Goal: Information Seeking & Learning: Learn about a topic

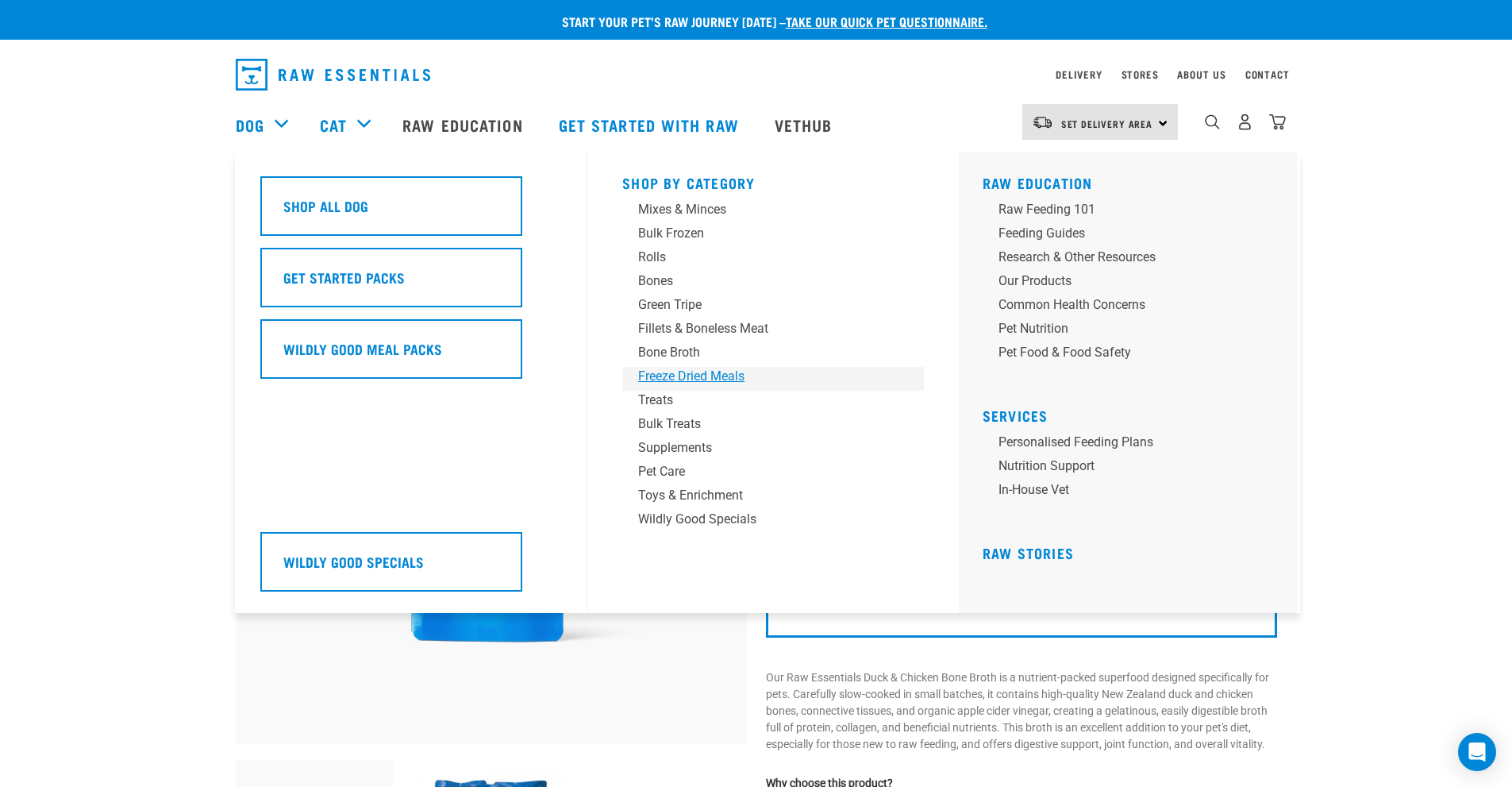
click at [713, 375] on div "Freeze Dried Meals" at bounding box center [762, 377] width 248 height 19
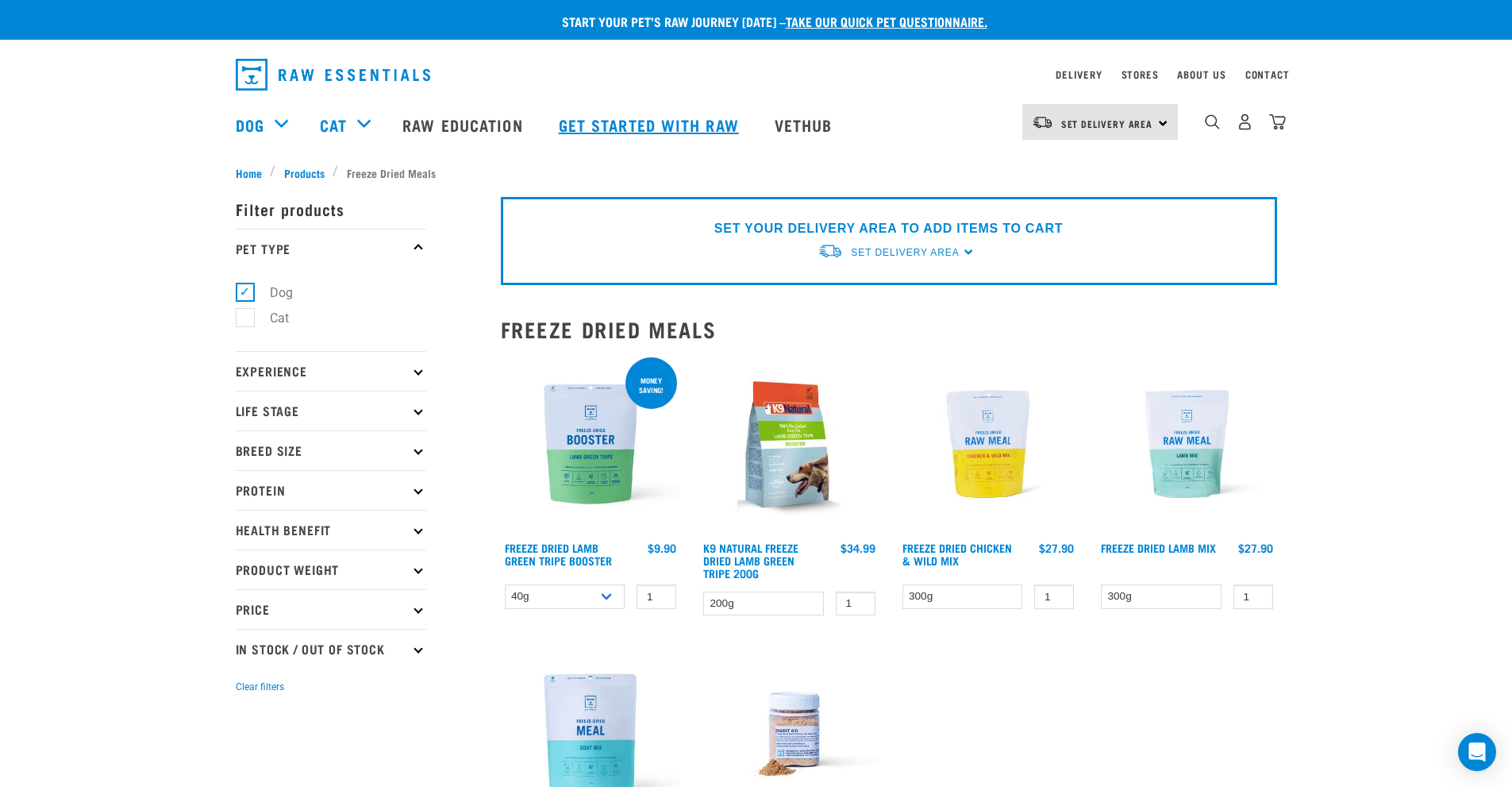
click at [686, 116] on link "Get started with Raw" at bounding box center [651, 125] width 216 height 64
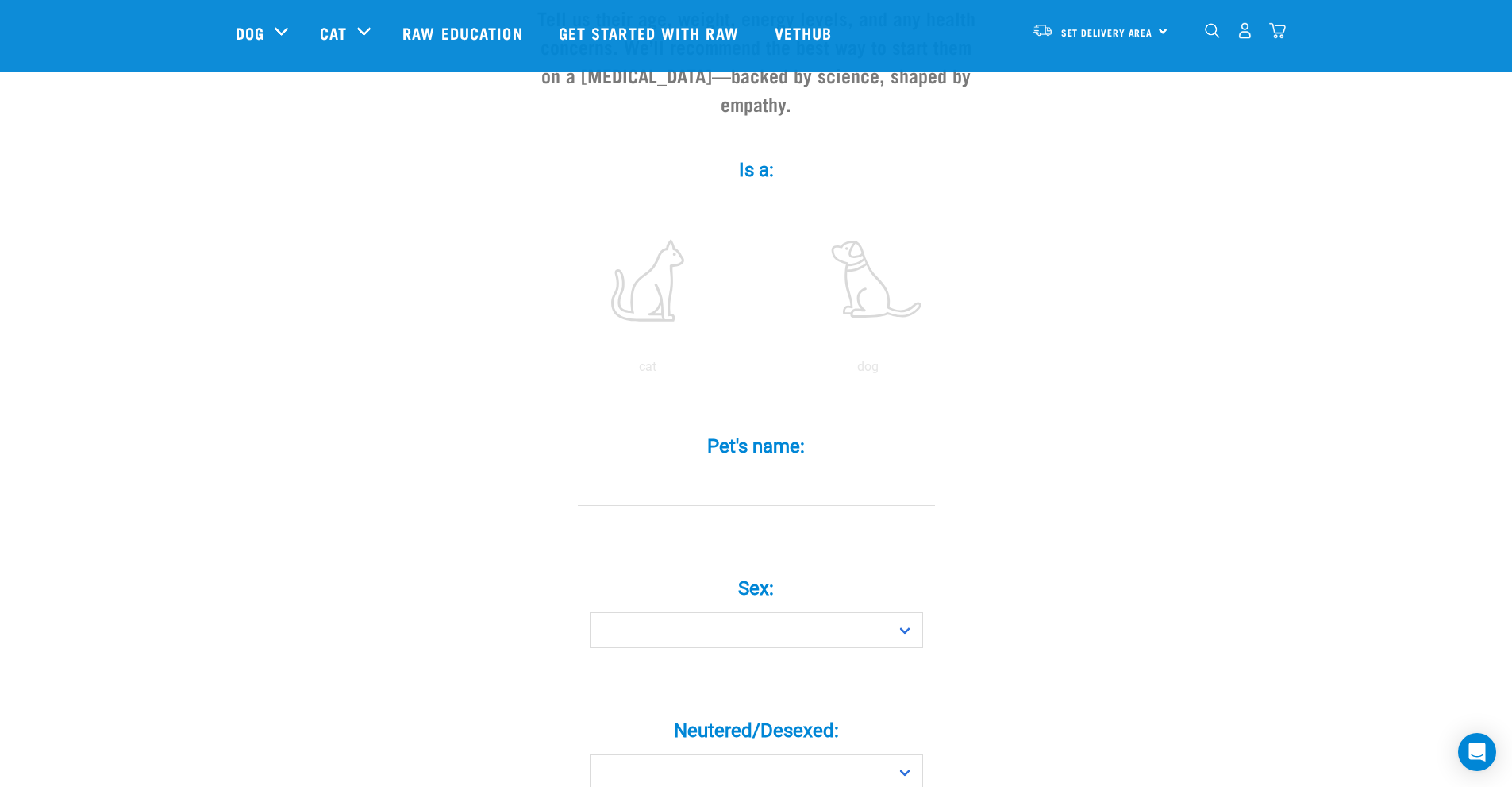
scroll to position [238, 0]
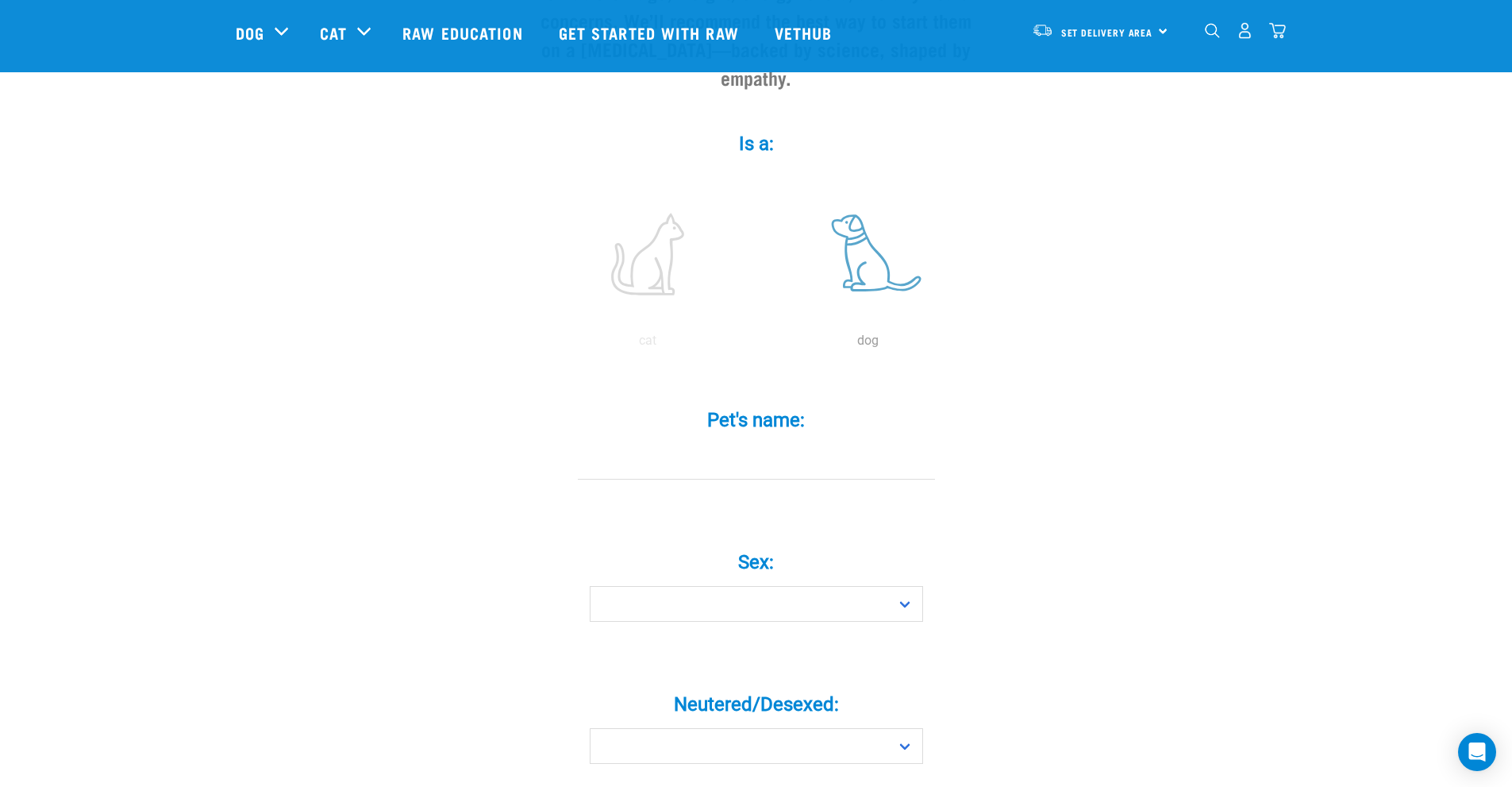
click at [862, 235] on label at bounding box center [869, 254] width 214 height 135
click at [758, 344] on input "radio" at bounding box center [758, 344] width 0 height 0
click at [763, 444] on input "Pet's name: *" at bounding box center [756, 462] width 357 height 35
type input "Willow"
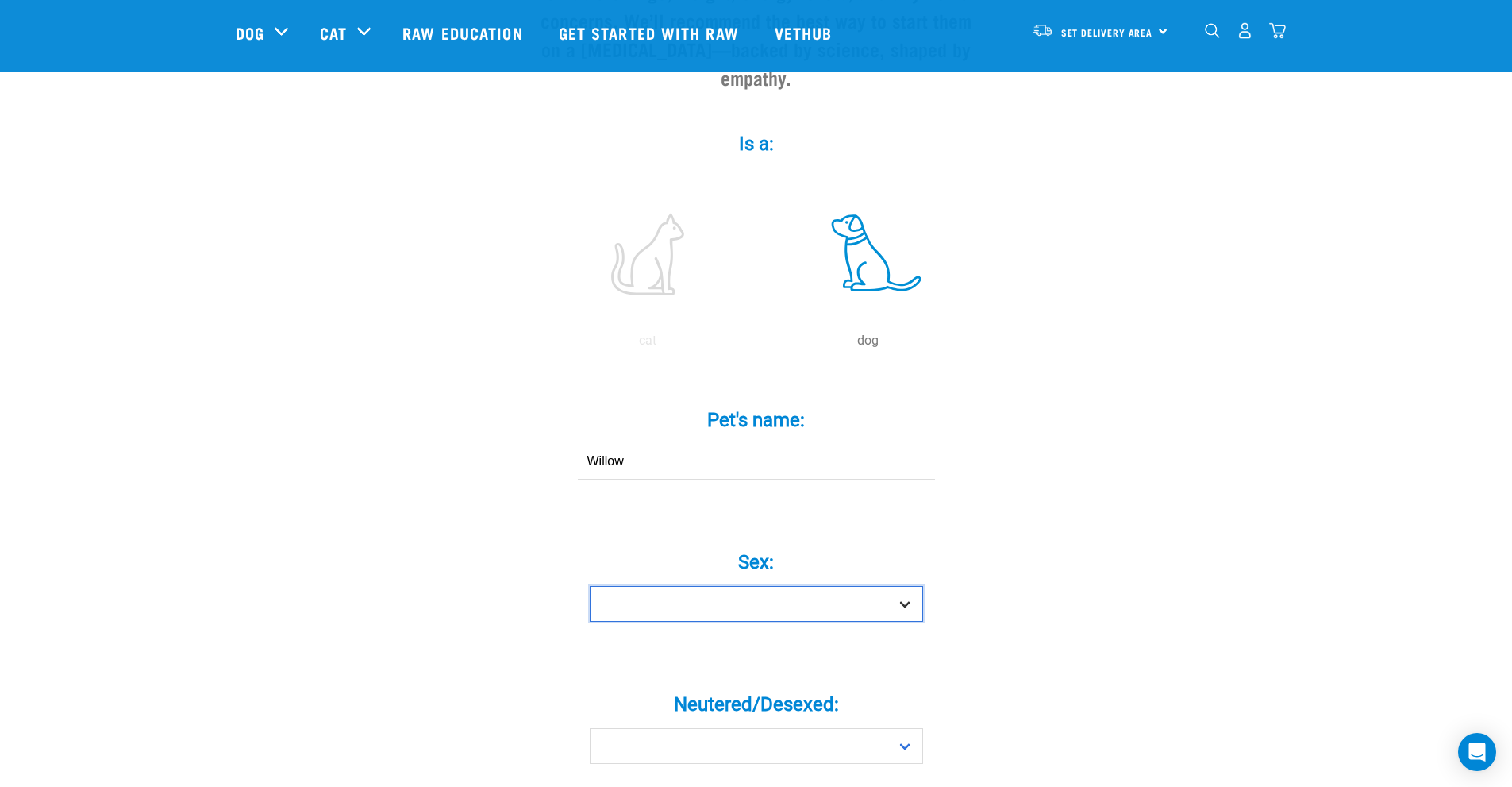
click at [911, 586] on select "Boy Girl" at bounding box center [756, 604] width 334 height 35
select select "girl"
click at [590, 586] on select "Boy Girl" at bounding box center [756, 604] width 334 height 35
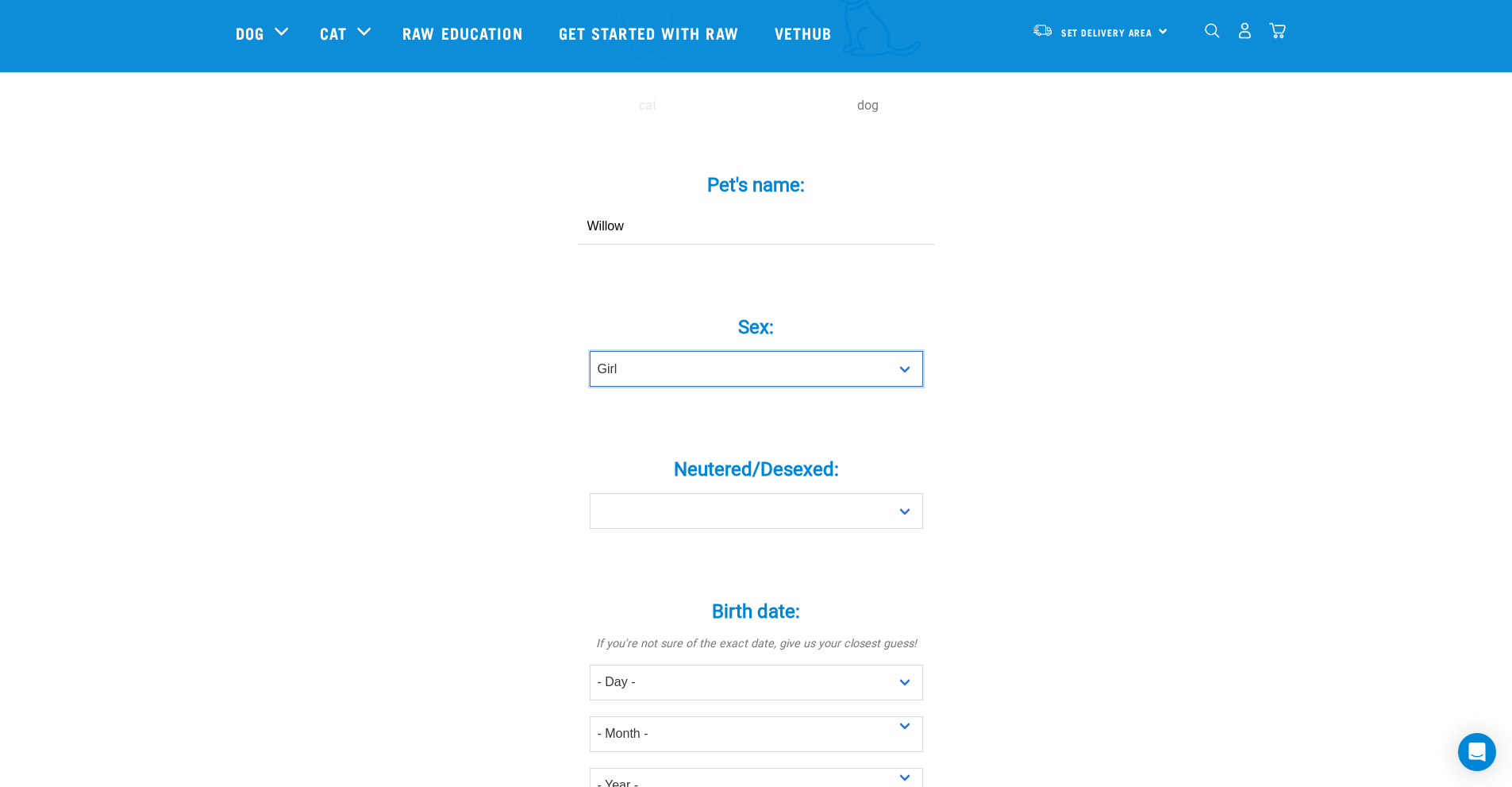
scroll to position [476, 0]
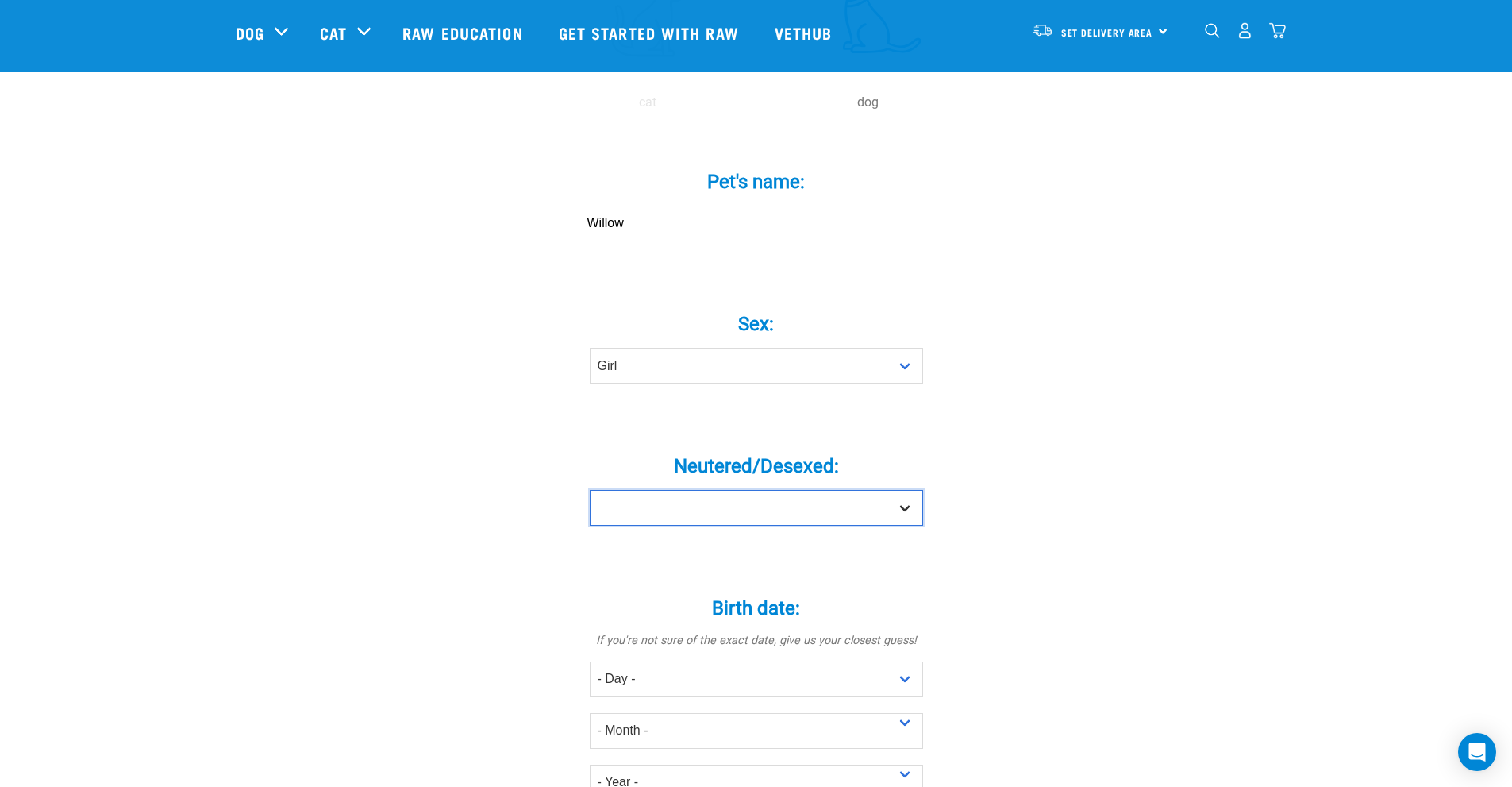
click at [901, 490] on select "Yes No" at bounding box center [756, 508] width 334 height 35
select select "no"
click at [590, 490] on select "Yes No" at bounding box center [756, 508] width 334 height 35
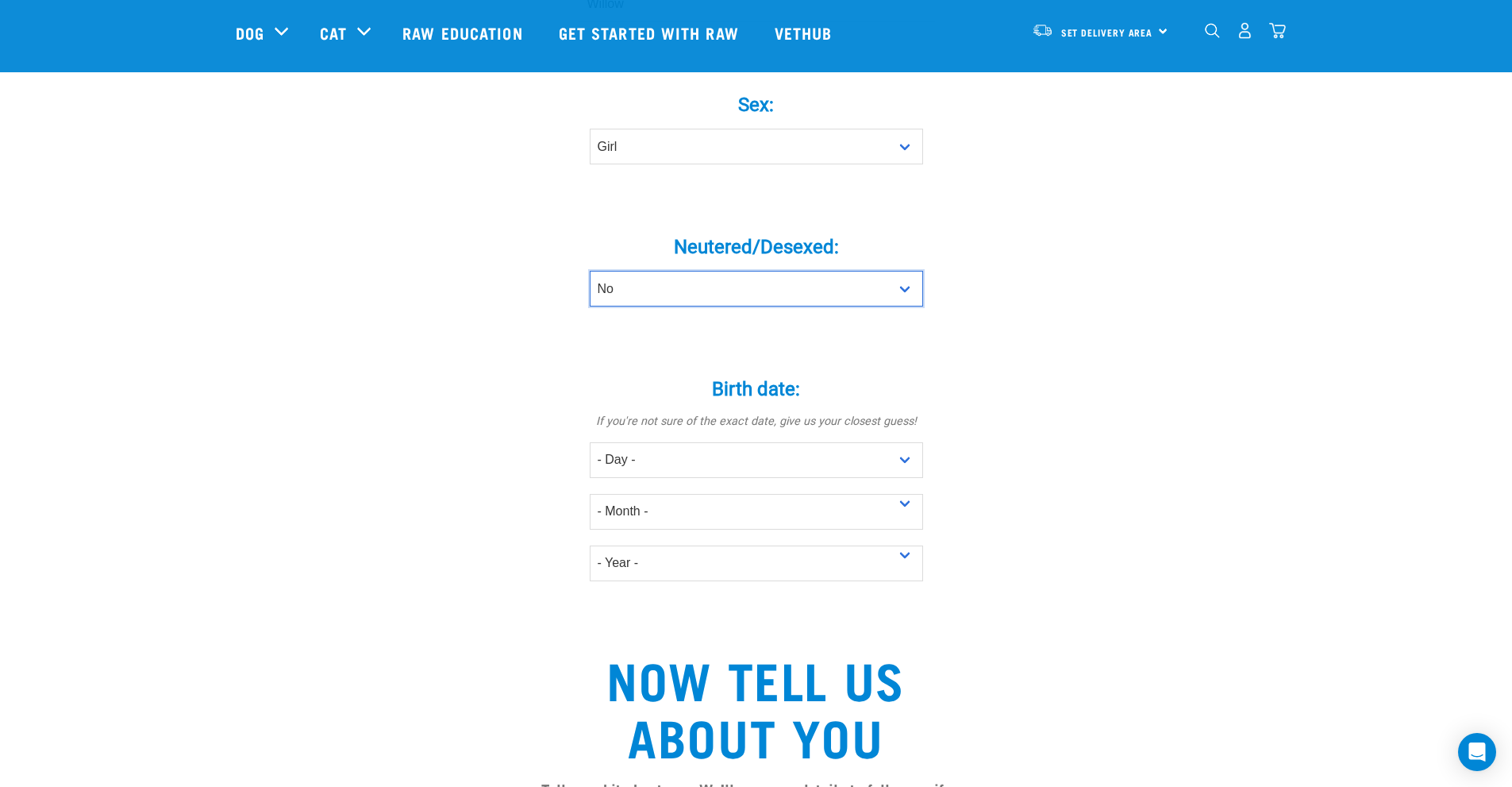
scroll to position [715, 0]
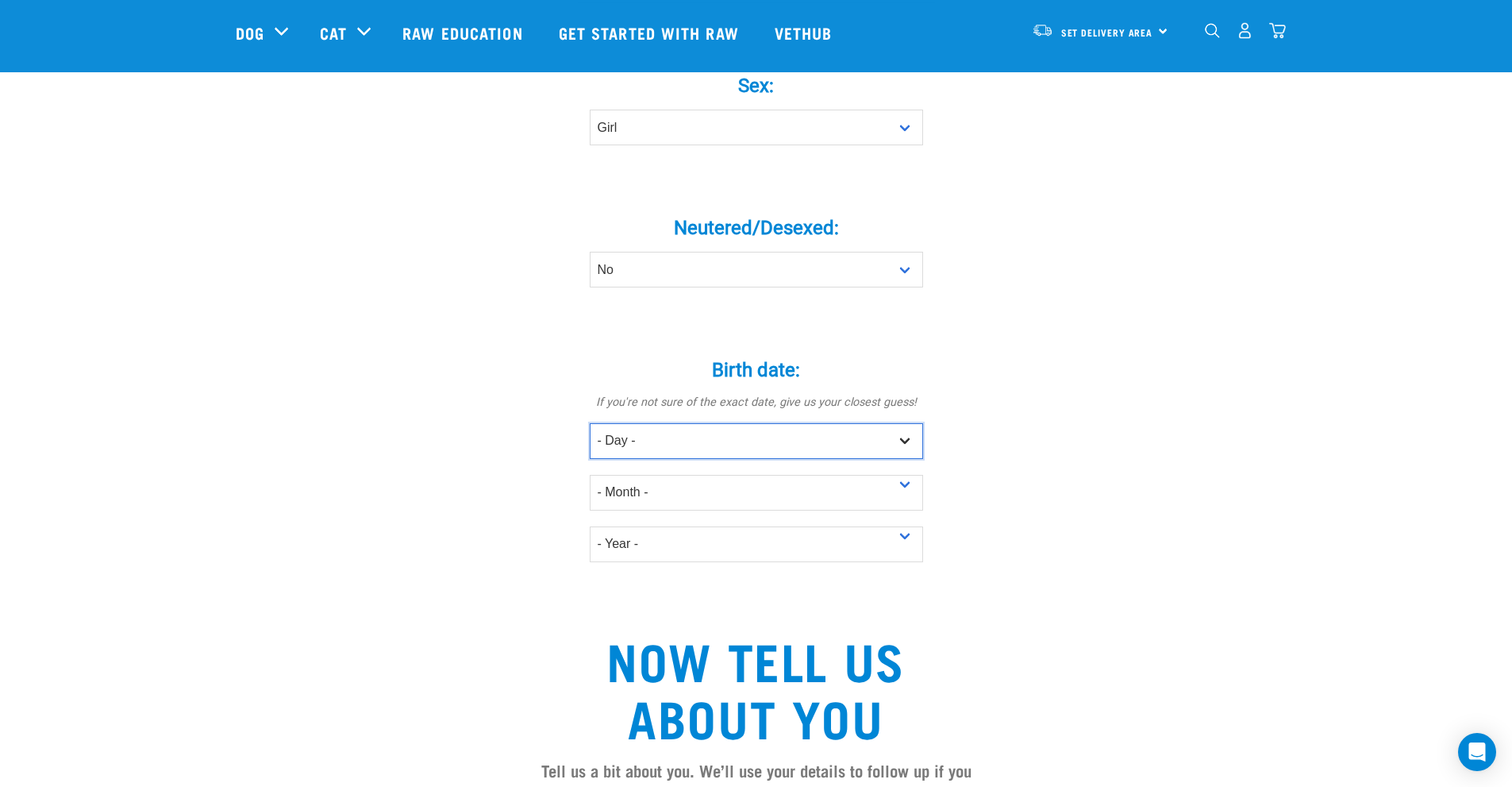
click at [741, 423] on select "- Day - 1 2 3 4 5 6 7 8 9 10 11 12 13 14 15 16 17 18 19 20 21 22 23 24 25 26 27" at bounding box center [756, 441] width 334 height 35
click at [700, 475] on select "- Month - January February March April May June July August September October N…" at bounding box center [756, 493] width 334 height 35
select select "January"
click at [590, 475] on select "- Month - January February March April May June July August September October N…" at bounding box center [756, 493] width 334 height 35
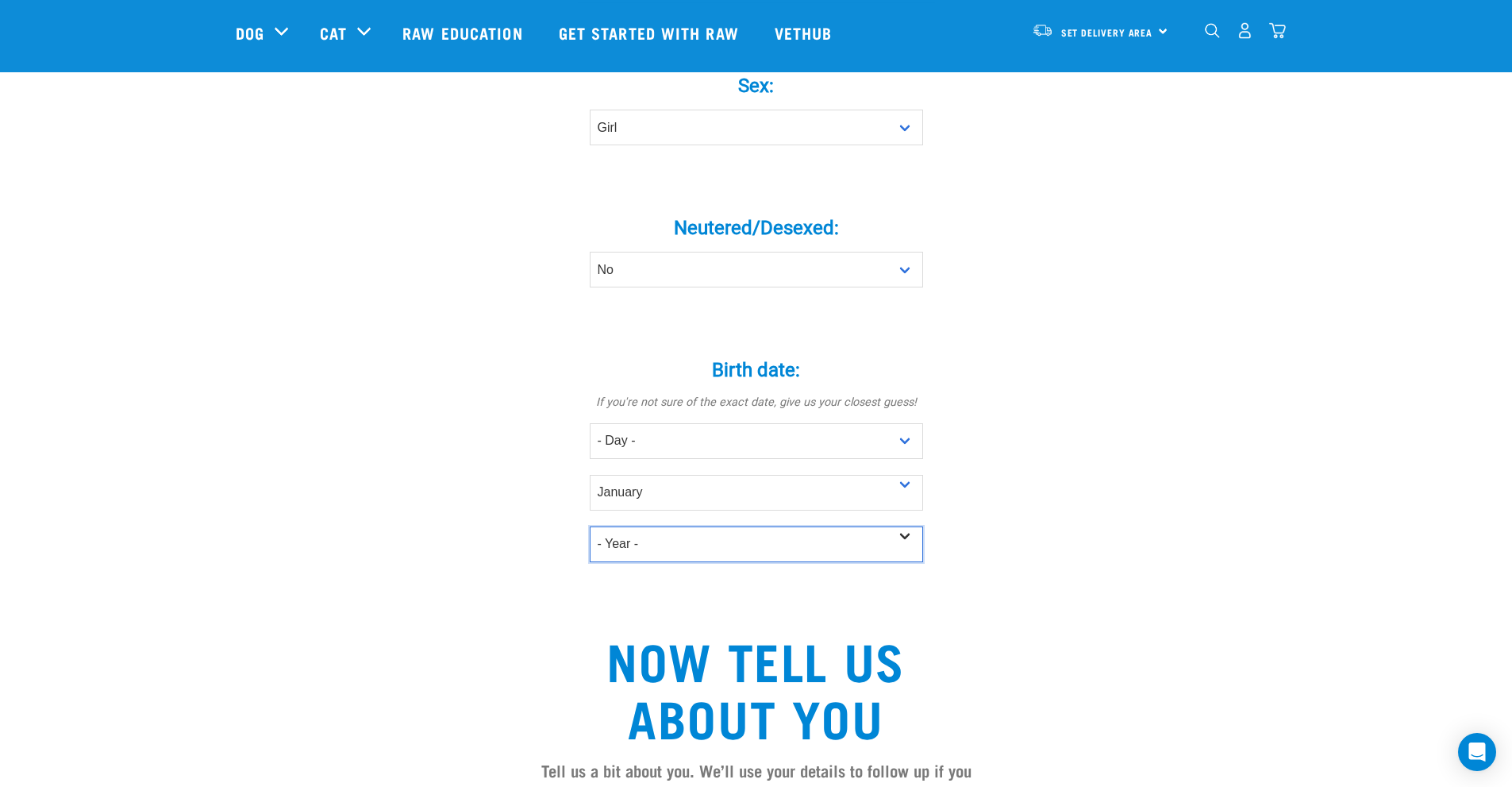
click at [677, 527] on select "- Year - 2025 2024 2023 2022 2021 2020 2019 2018 2017 2016 2015 2014 2013 2012" at bounding box center [756, 544] width 334 height 35
select select "2025"
click at [590, 527] on select "- Year - 2025 2024 2023 2022 2021 2020 2019 2018 2017 2016 2015 2014 2013 2012" at bounding box center [756, 544] width 334 height 35
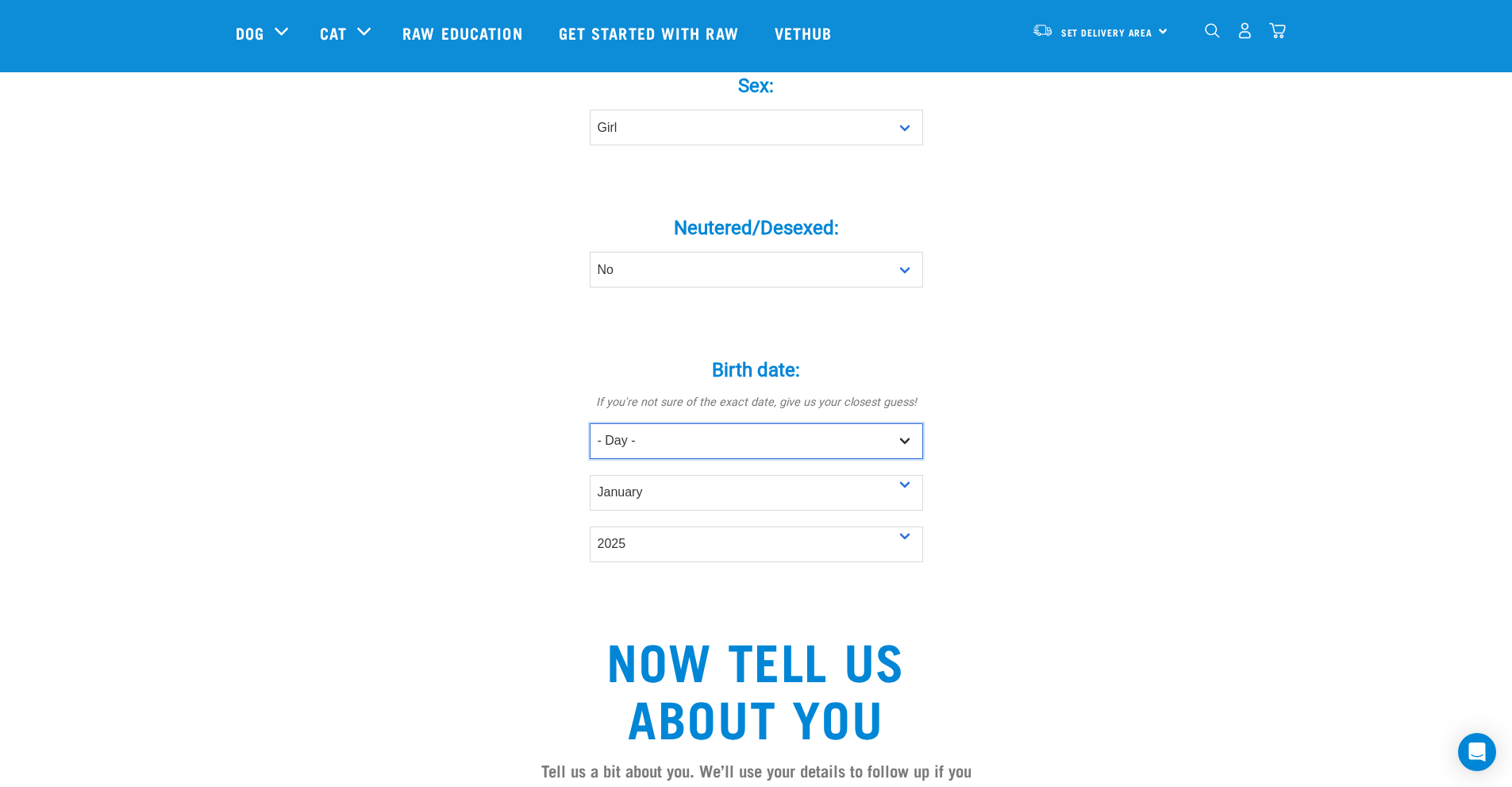
click at [751, 423] on select "- Day - 1 2 3 4 5 6 7 8 9 10 11 12 13 14 15 16 17 18 19 20 21 22 23 24 25 26 27" at bounding box center [756, 441] width 334 height 35
select select "14"
click at [590, 423] on select "- Day - 1 2 3 4 5 6 7 8 9 10 11 12 13 14 15 16 17 18 19 20 21 22 23 24 25 26 27" at bounding box center [756, 441] width 334 height 35
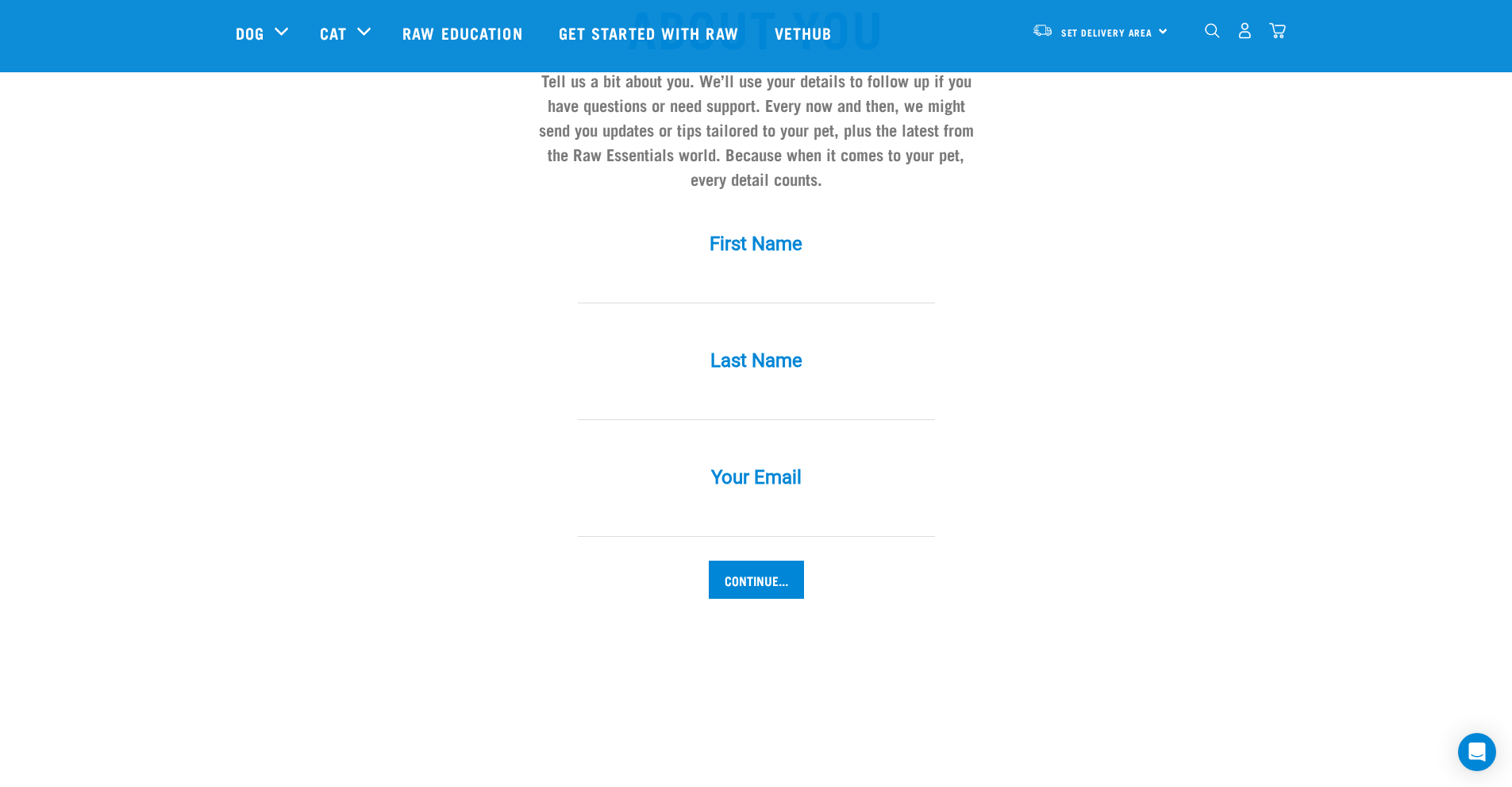
scroll to position [1509, 0]
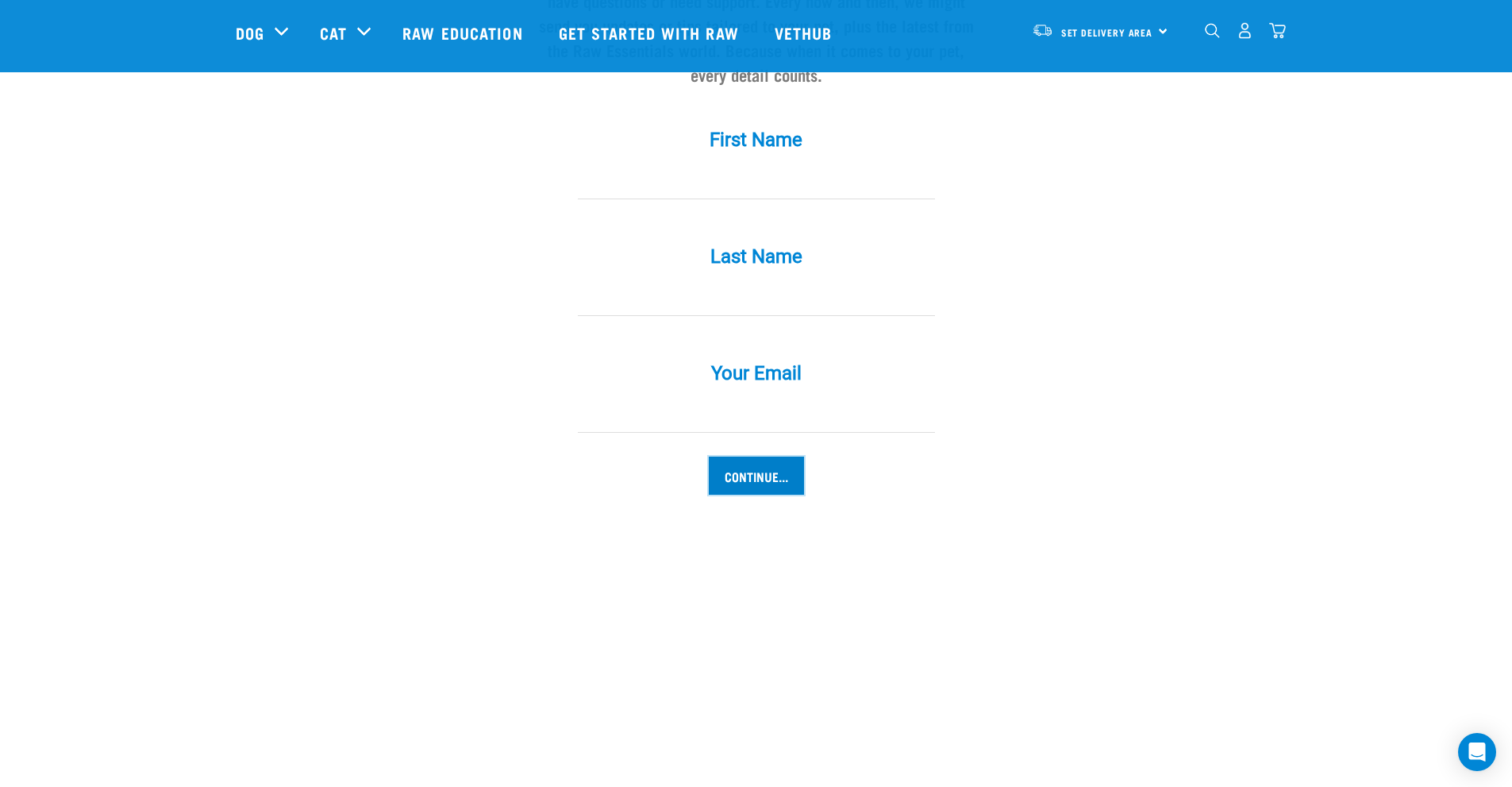
click at [731, 457] on input "Continue..." at bounding box center [756, 475] width 96 height 38
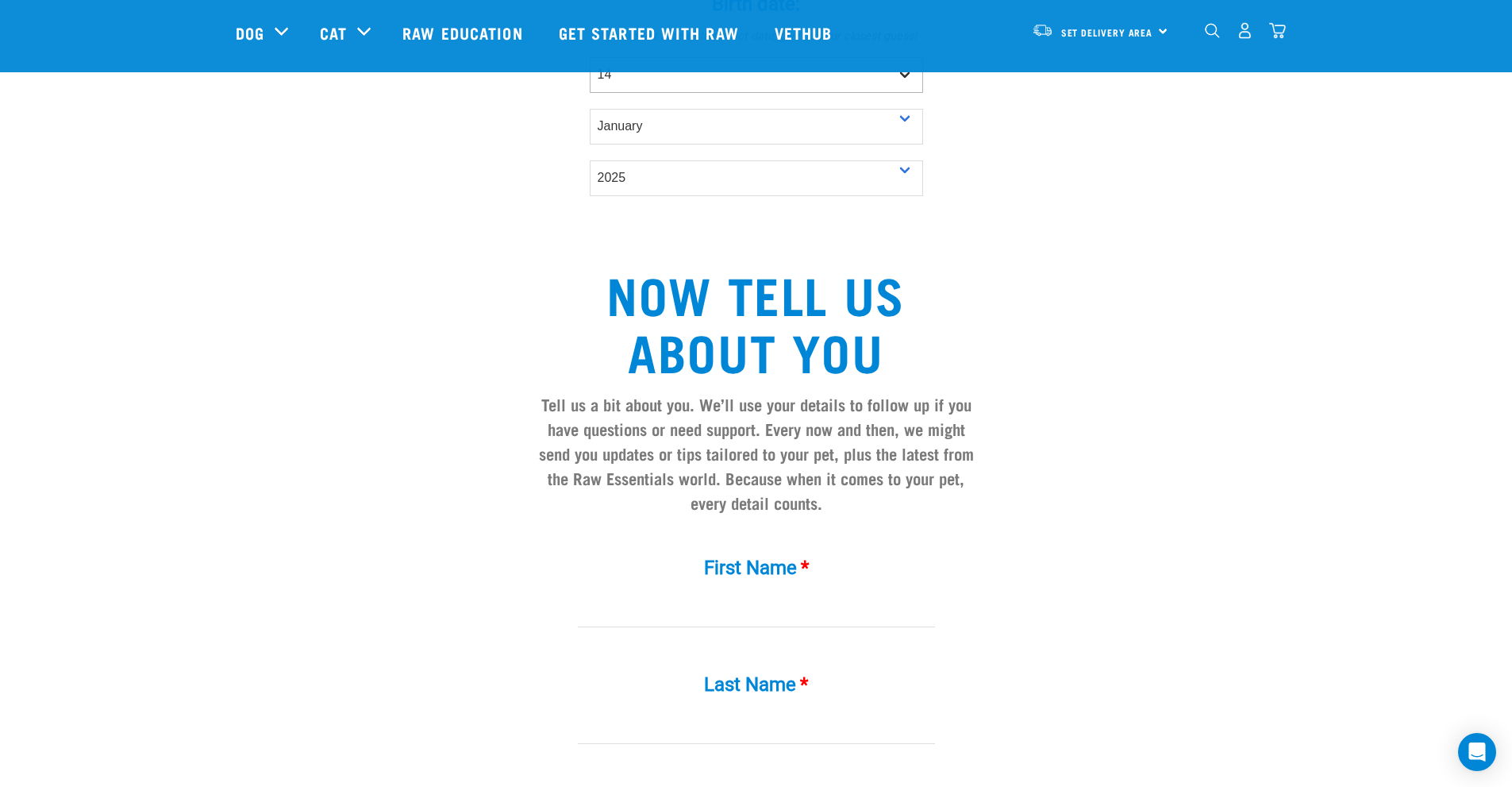
scroll to position [834, 0]
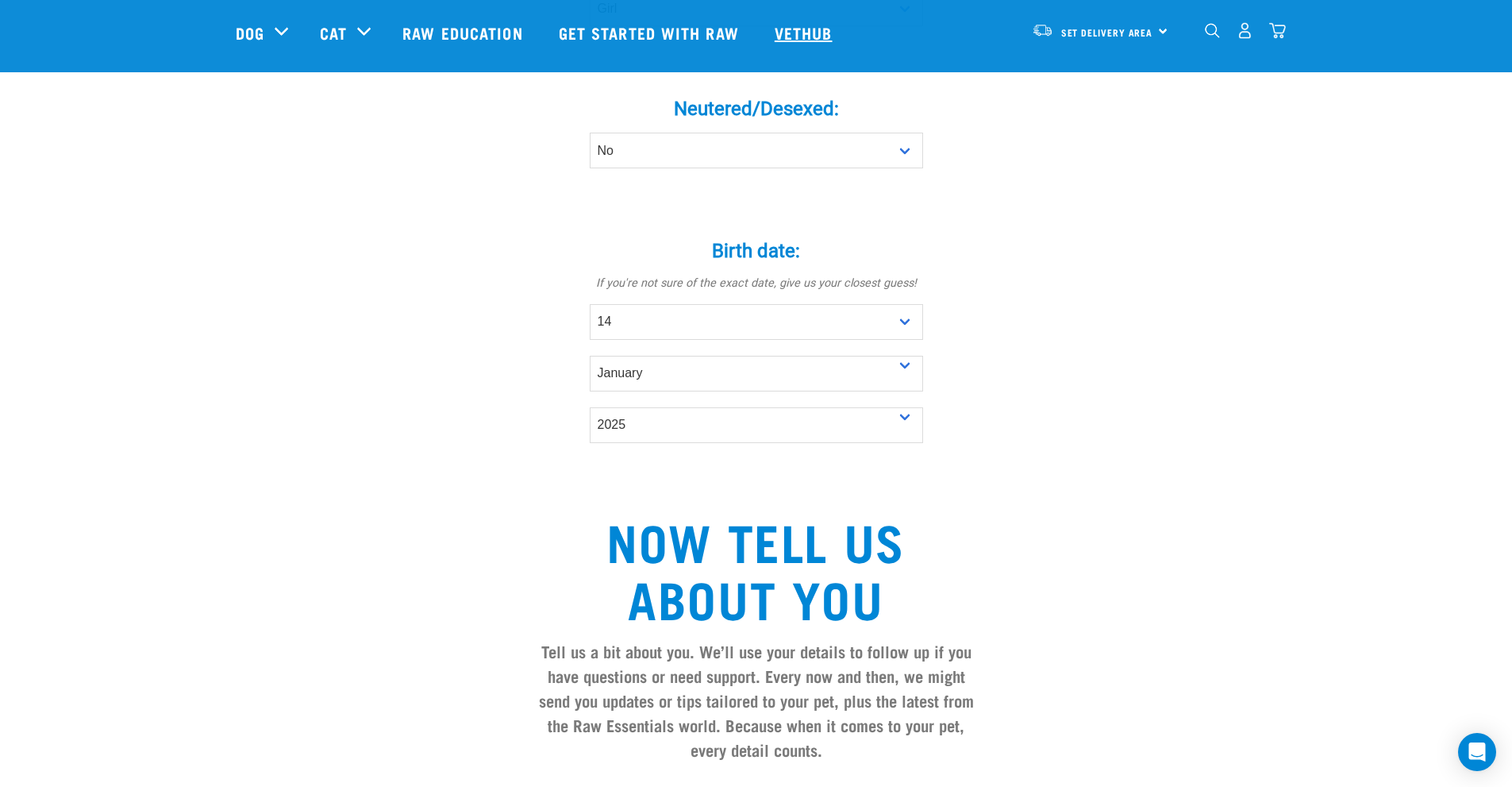
click at [816, 38] on link "Vethub" at bounding box center [806, 33] width 94 height 64
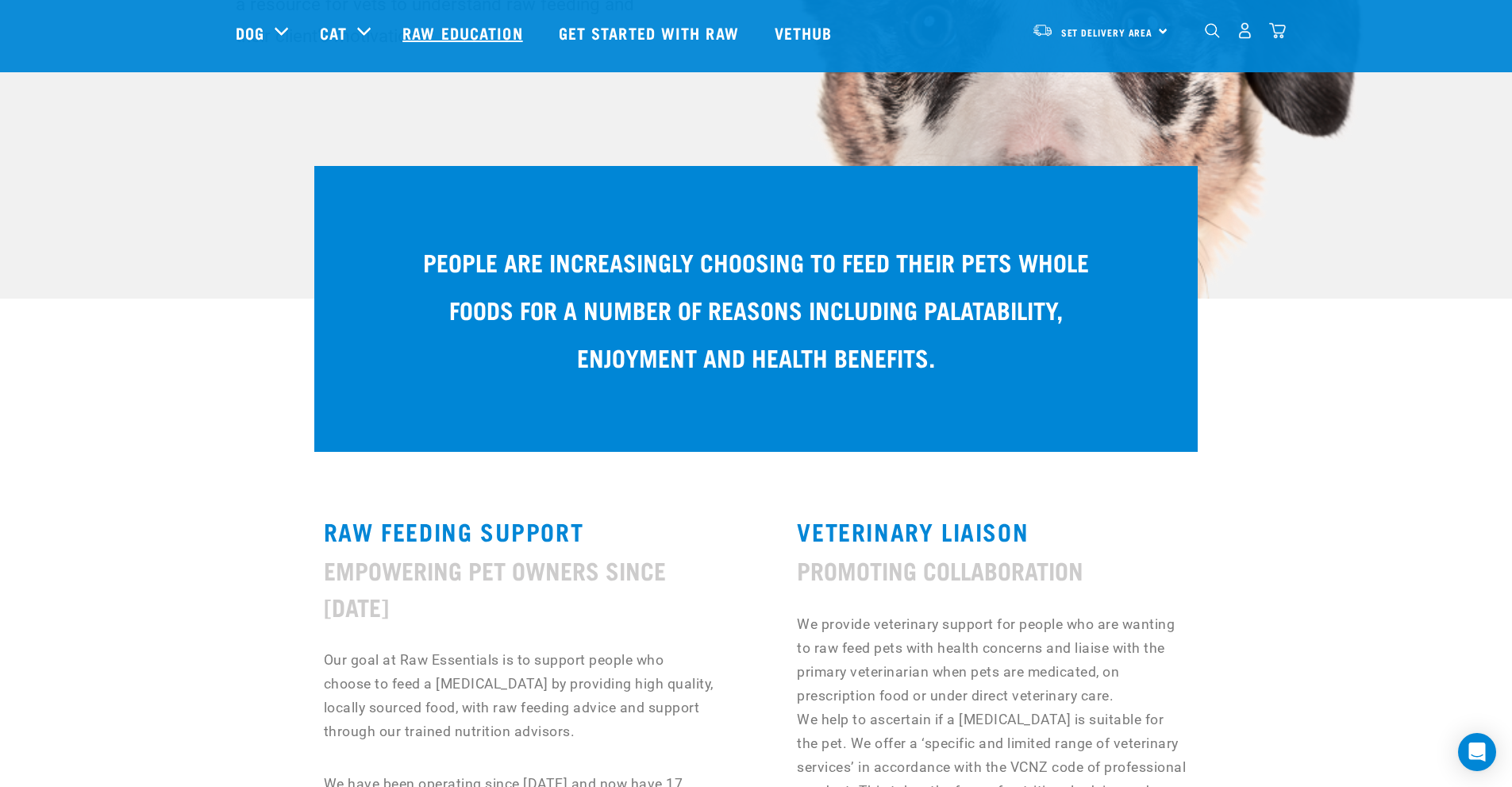
scroll to position [238, 0]
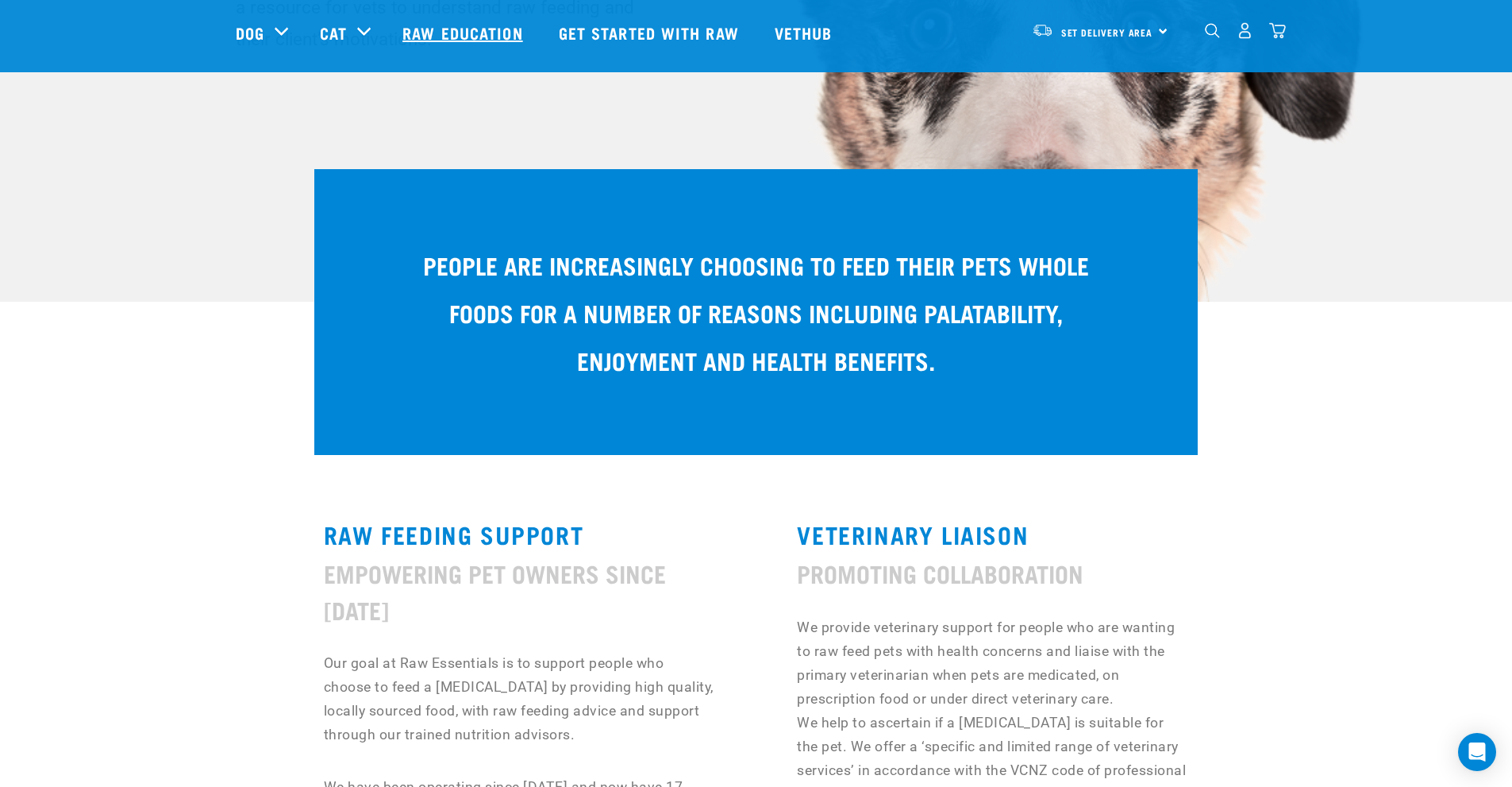
click at [465, 37] on link "Raw Education" at bounding box center [464, 33] width 156 height 64
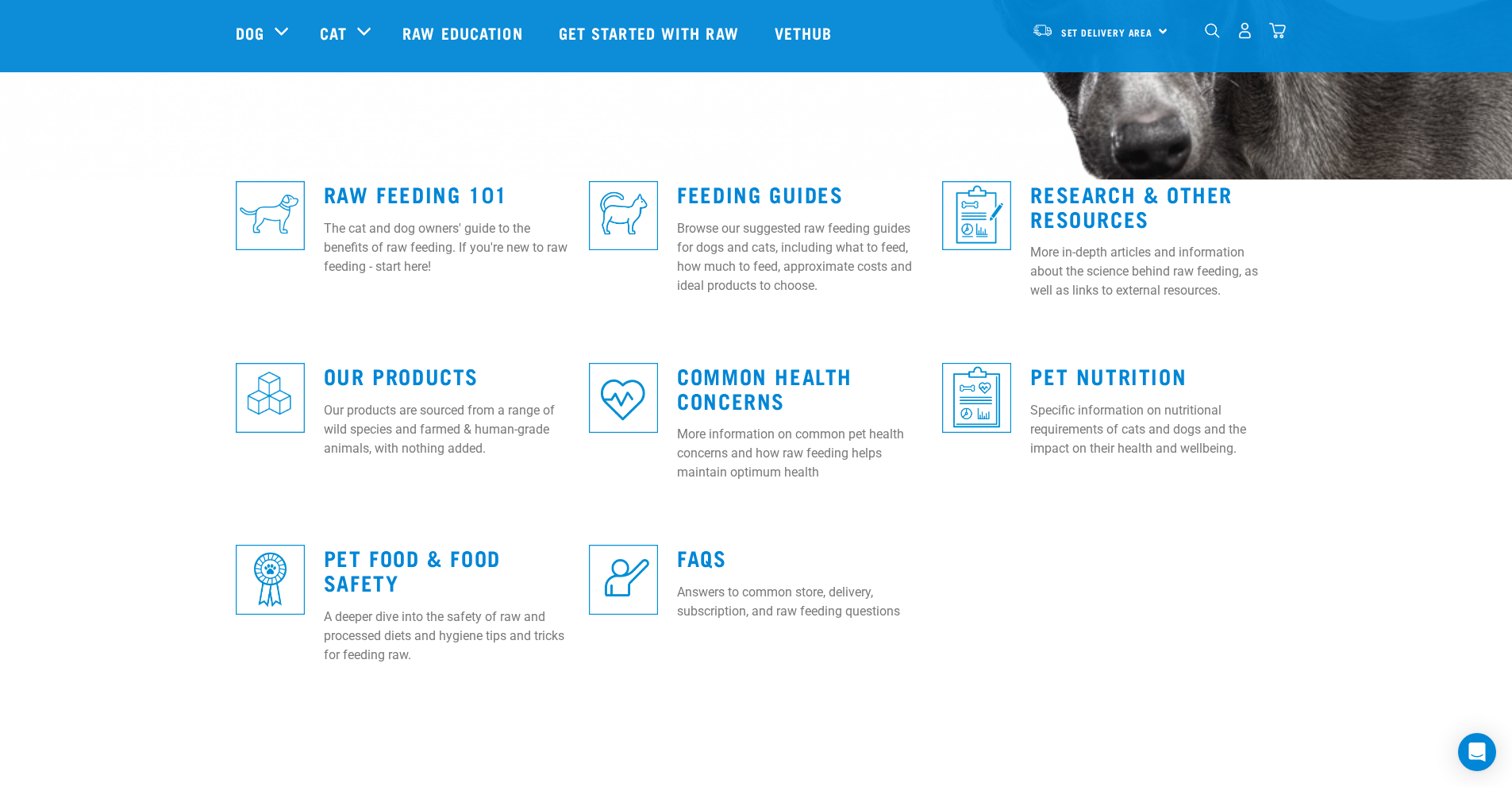
scroll to position [397, 0]
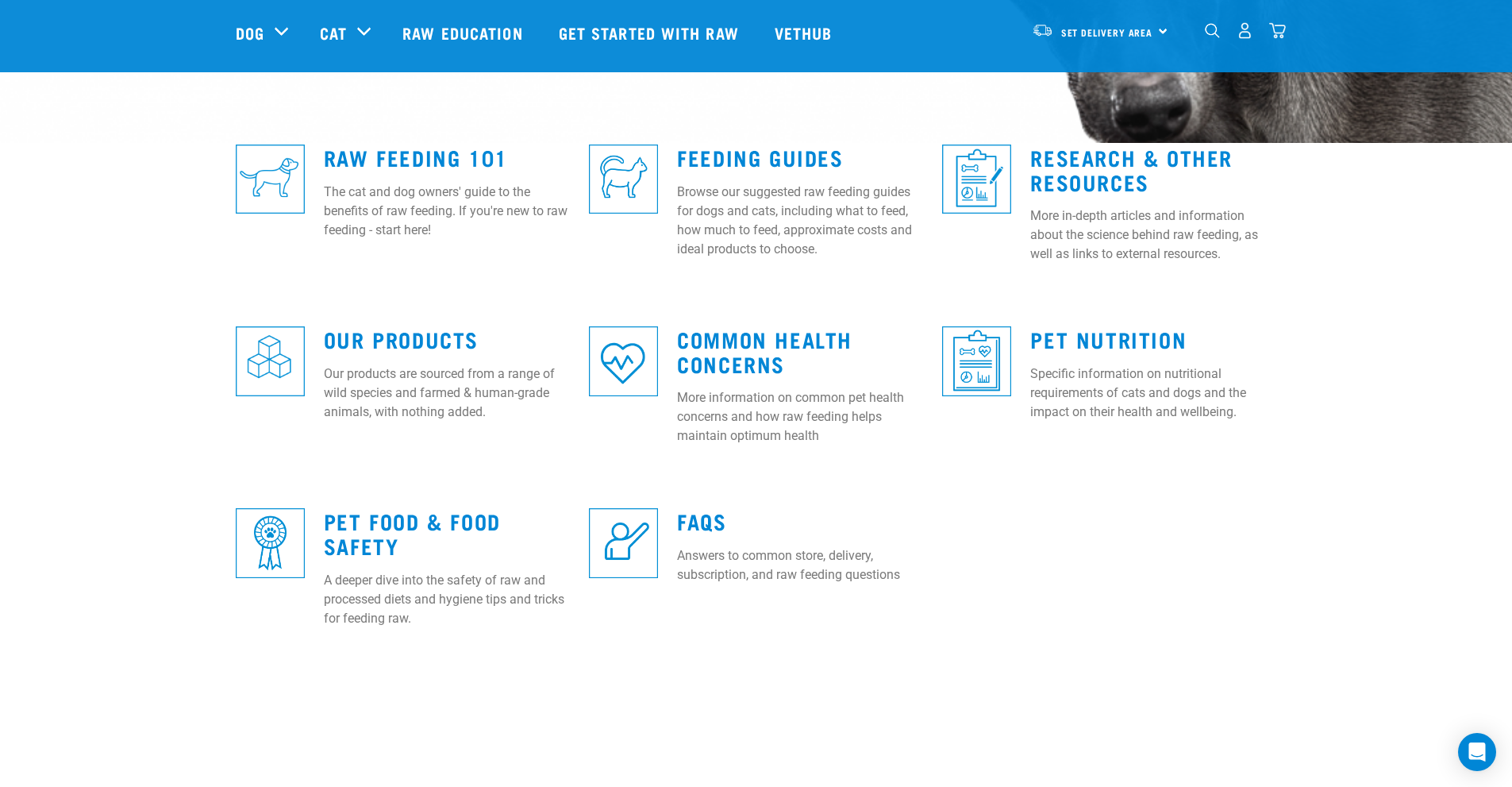
drag, startPoint x: 722, startPoint y: 336, endPoint x: 1061, endPoint y: 491, distance: 372.8
click at [1061, 491] on div "Raw Feeding 101 The cat and dog owners' guide to the benefits of raw feeding. I…" at bounding box center [756, 396] width 1061 height 546
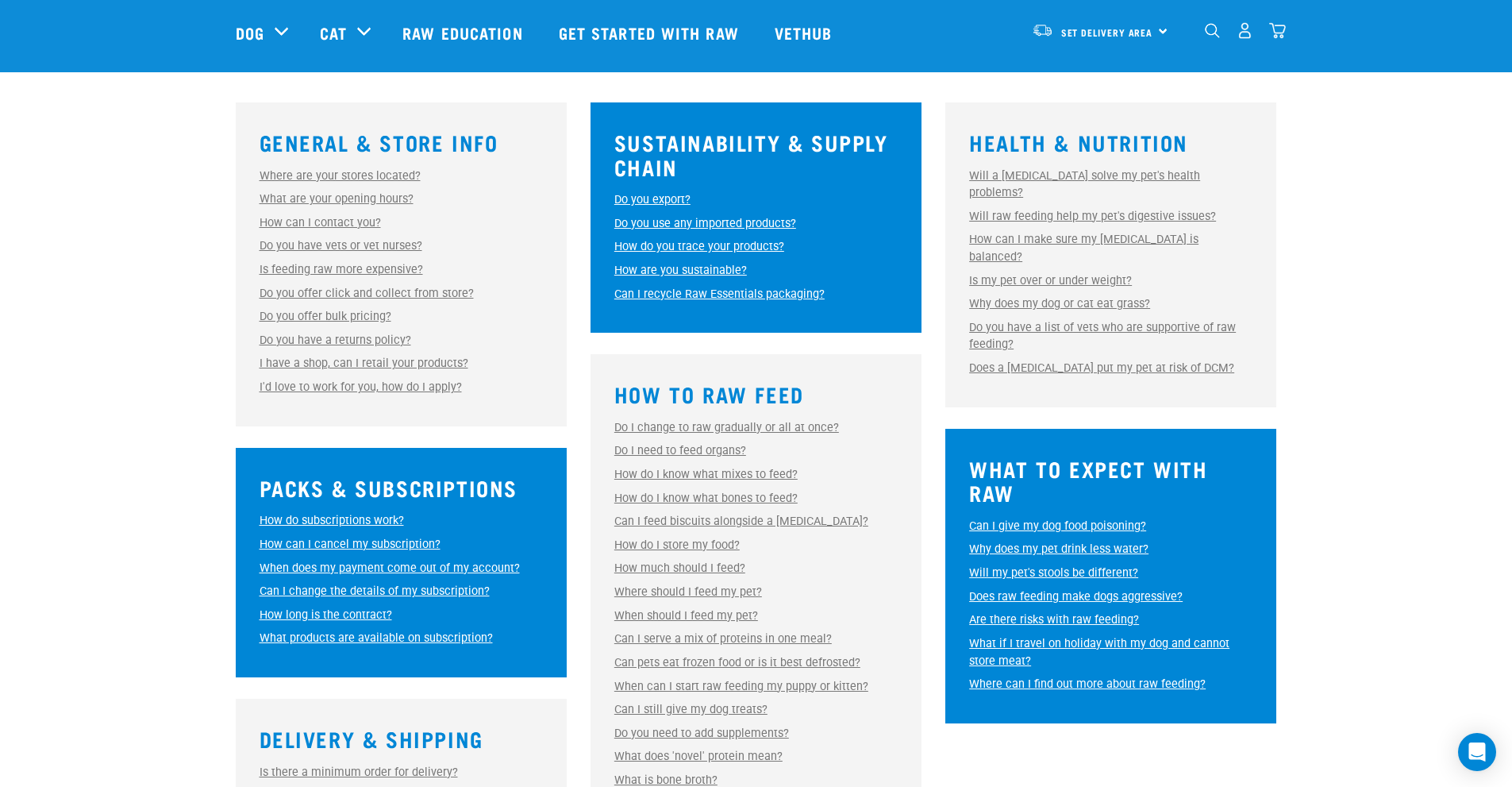
scroll to position [397, 0]
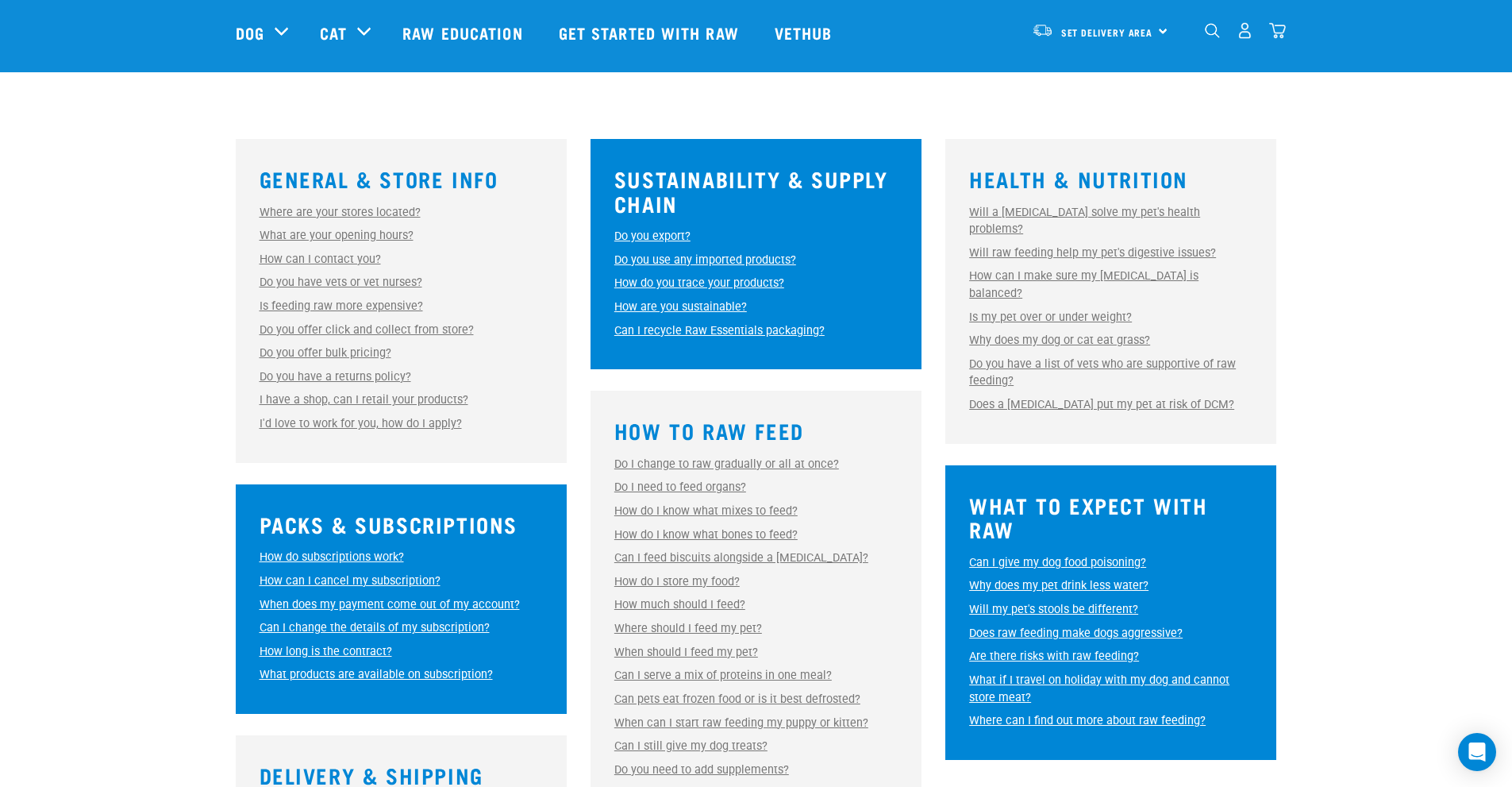
click at [1139, 13] on div "Set Delivery Area North Island South Island" at bounding box center [1101, 30] width 156 height 35
click at [1086, 69] on link "[GEOGRAPHIC_DATA]" at bounding box center [1099, 75] width 152 height 35
